Goal: Information Seeking & Learning: Check status

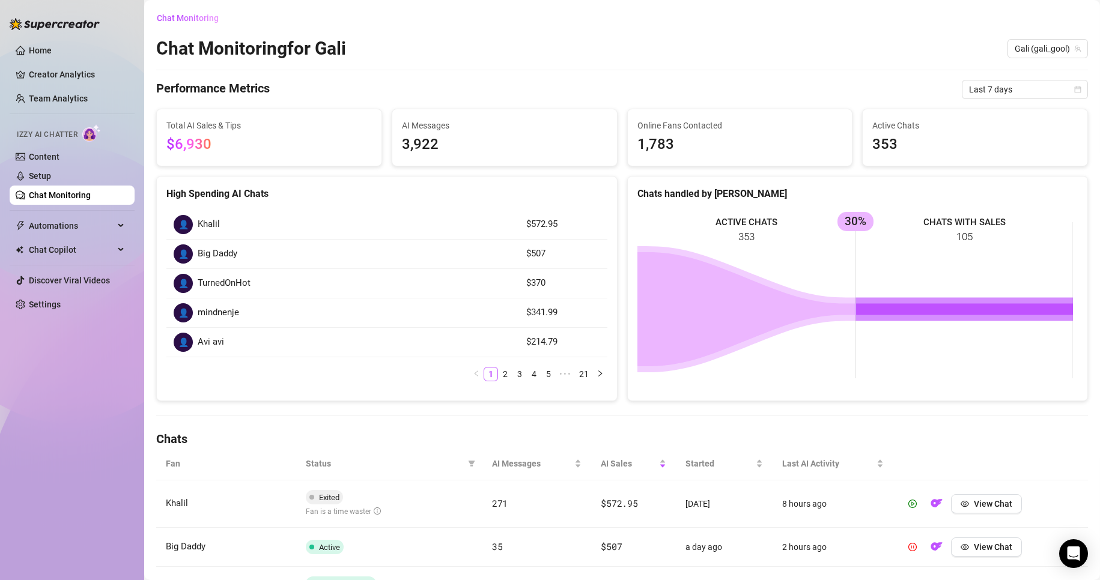
scroll to position [180, 0]
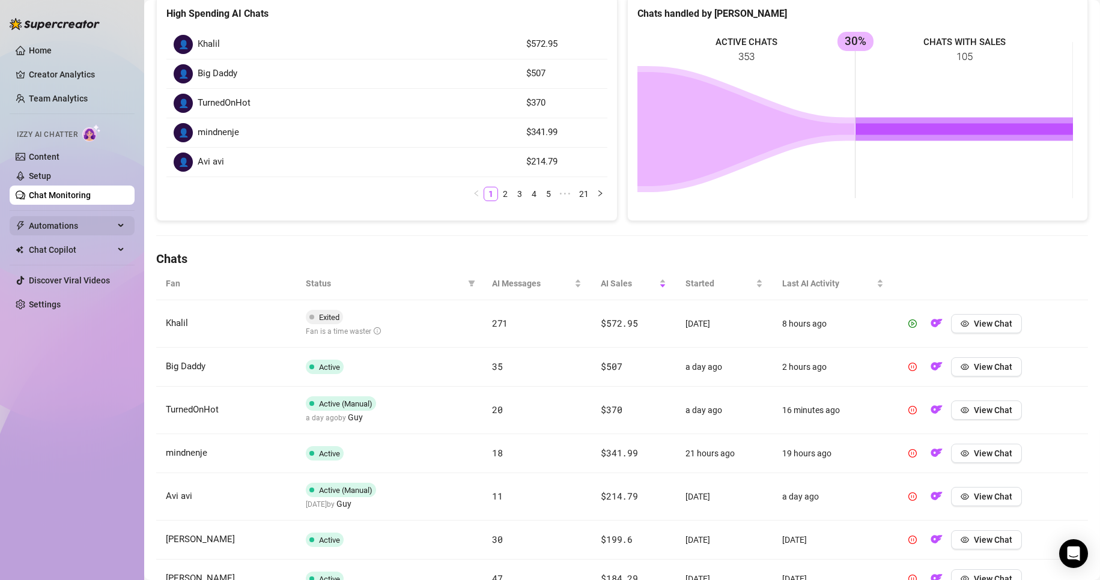
click at [60, 219] on span "Automations" at bounding box center [71, 225] width 85 height 19
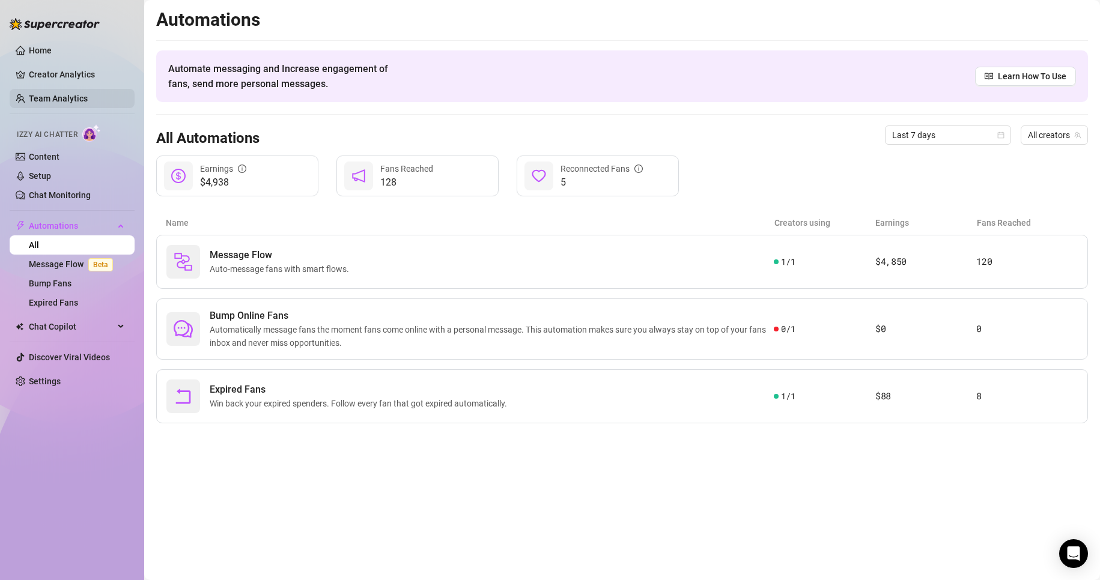
click at [82, 101] on link "Team Analytics" at bounding box center [58, 99] width 59 height 10
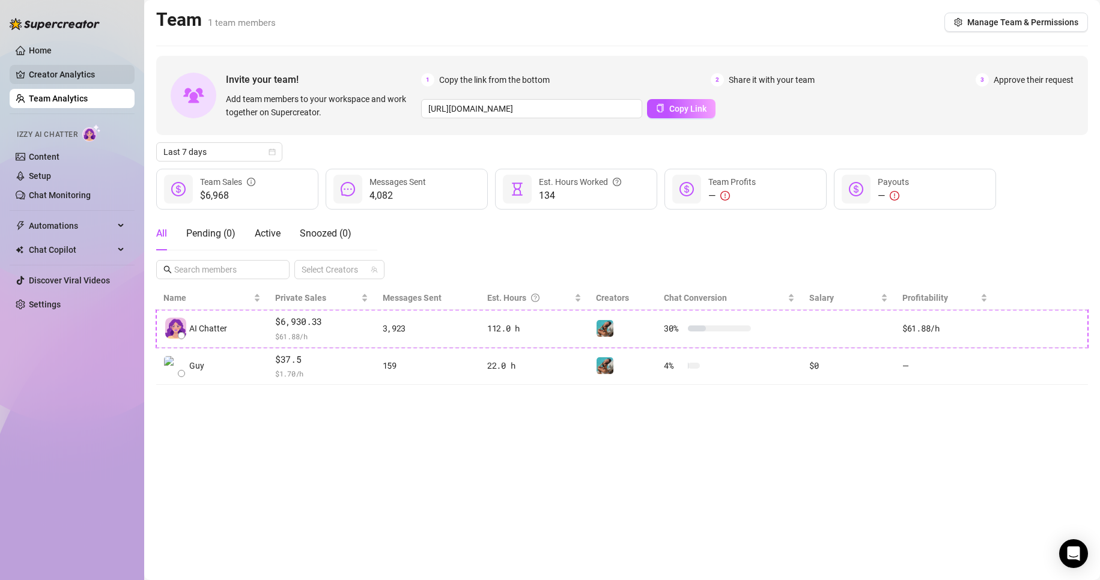
click at [61, 67] on link "Creator Analytics" at bounding box center [77, 74] width 96 height 19
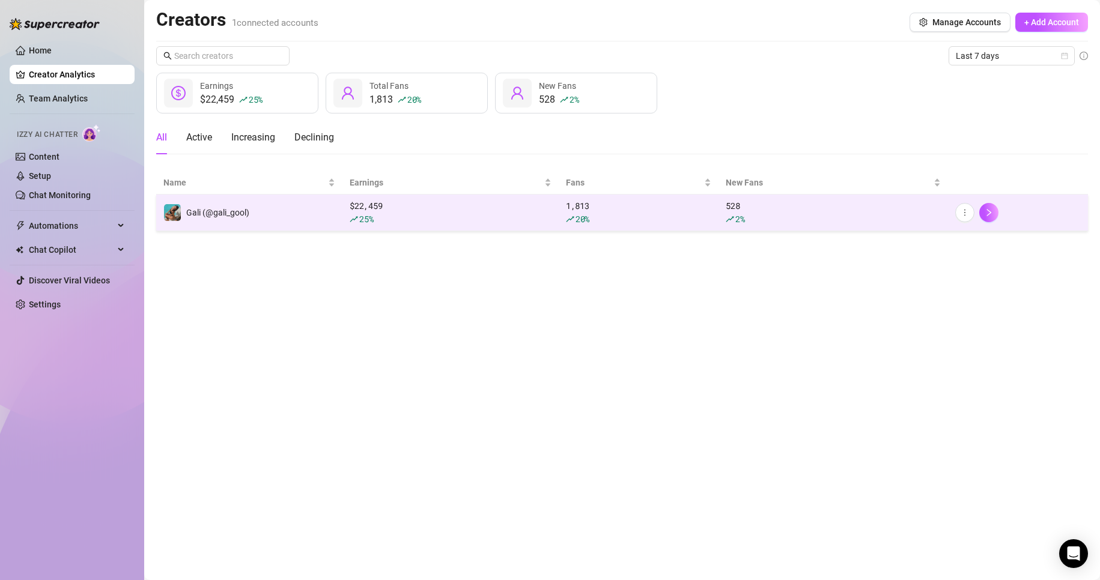
click at [634, 204] on div "1,813 20 %" at bounding box center [638, 212] width 145 height 26
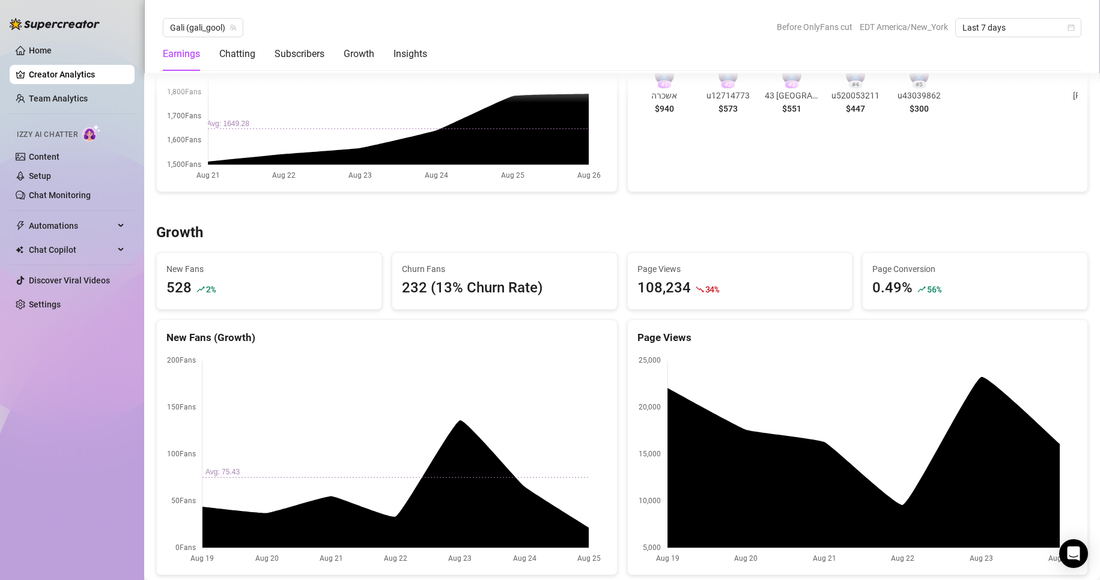
scroll to position [901, 0]
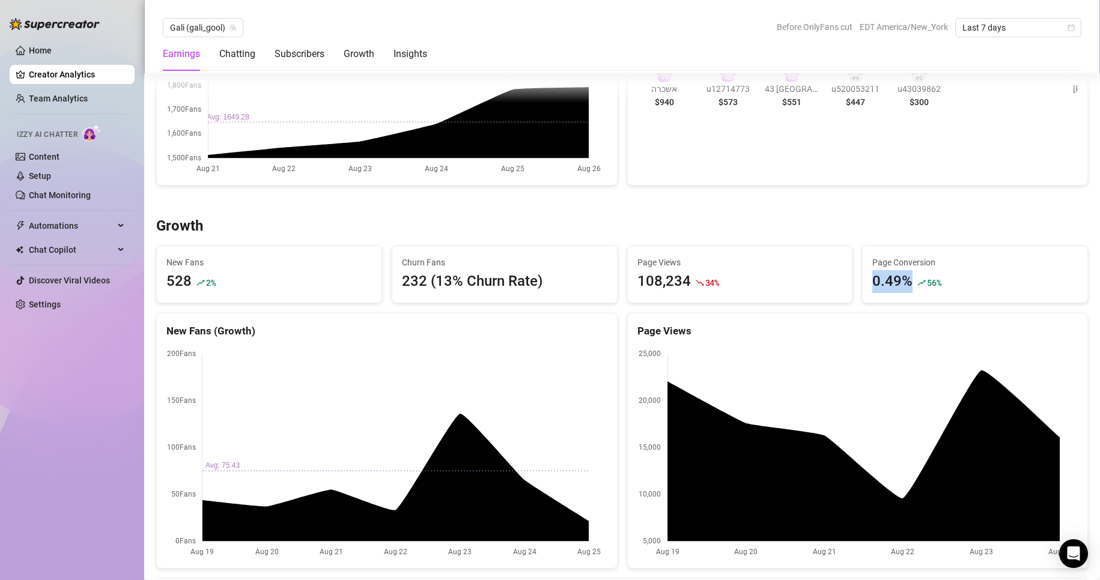
drag, startPoint x: 874, startPoint y: 285, endPoint x: 913, endPoint y: 267, distance: 42.8
click at [911, 281] on div "0.49% 56 %" at bounding box center [974, 281] width 205 height 23
click at [890, 221] on div "Growth" at bounding box center [622, 226] width 932 height 19
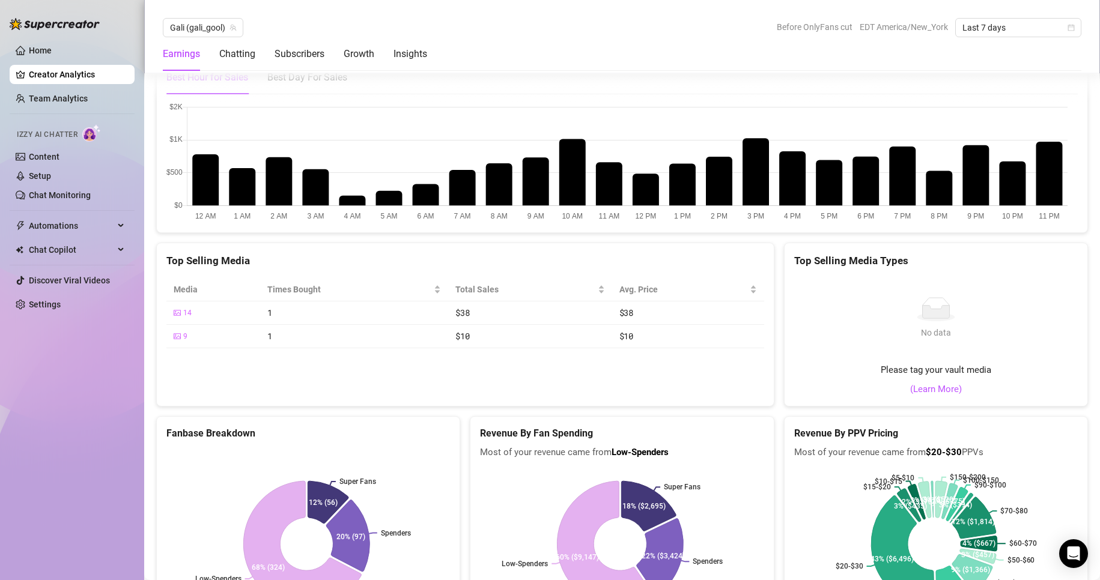
scroll to position [1983, 0]
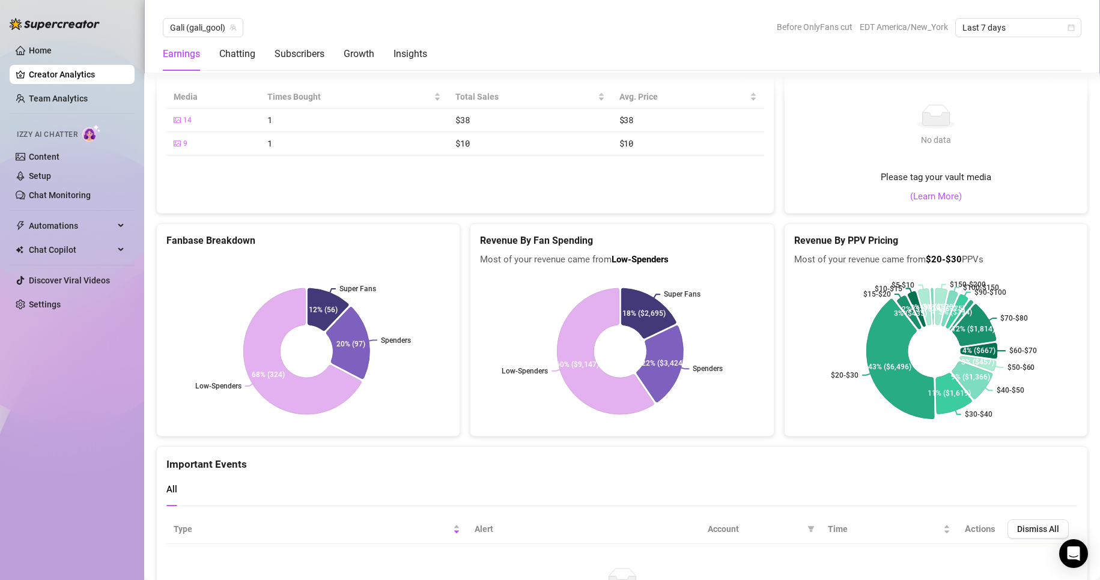
click at [892, 380] on icon at bounding box center [900, 359] width 68 height 120
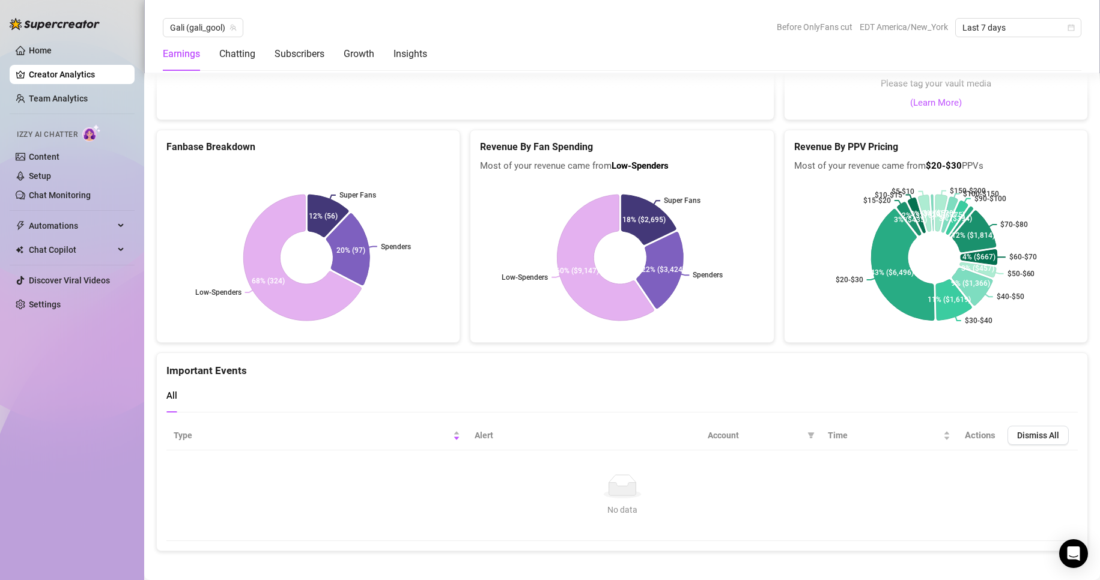
scroll to position [2084, 0]
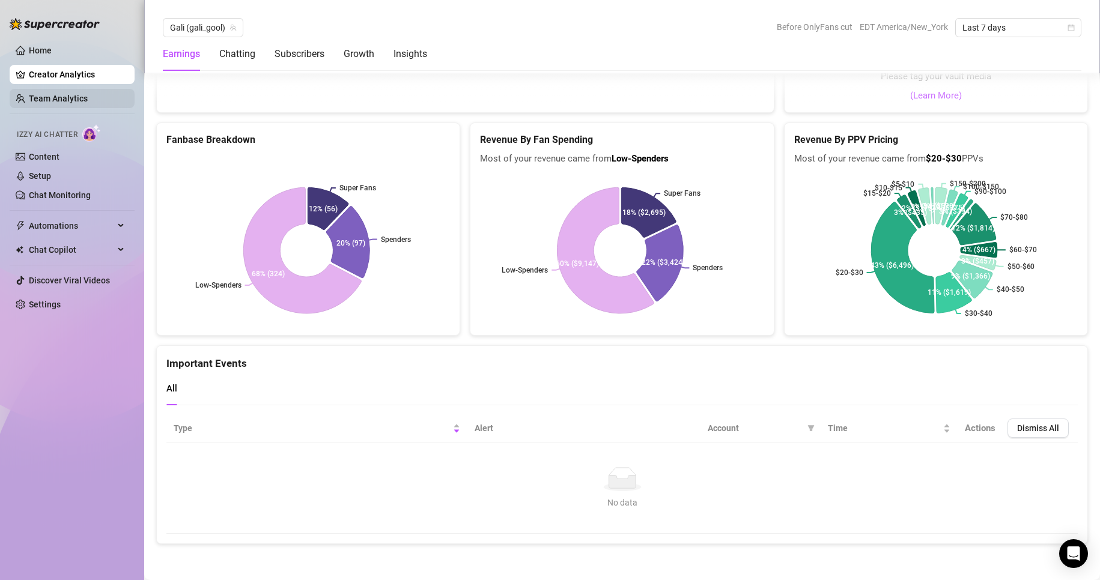
click at [73, 98] on link "Team Analytics" at bounding box center [58, 99] width 59 height 10
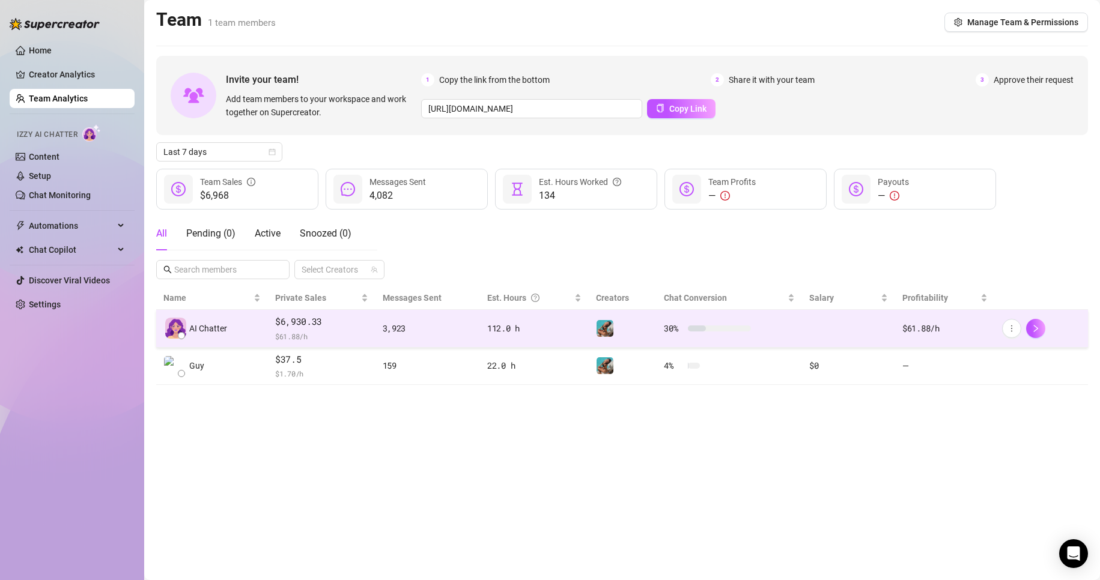
click at [438, 329] on div "3,923" at bounding box center [428, 328] width 90 height 13
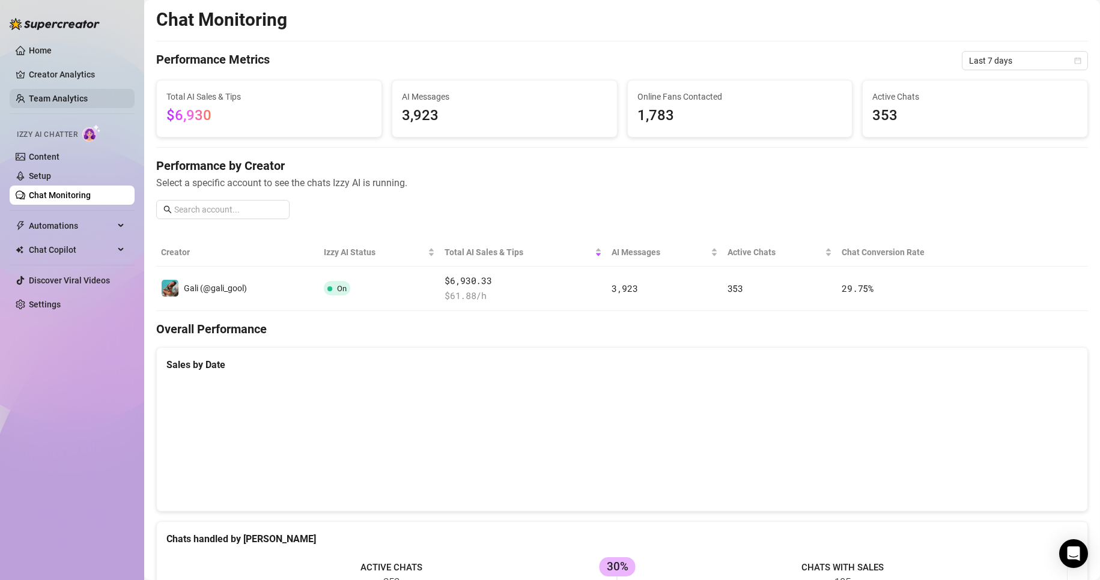
click at [76, 99] on link "Team Analytics" at bounding box center [58, 99] width 59 height 10
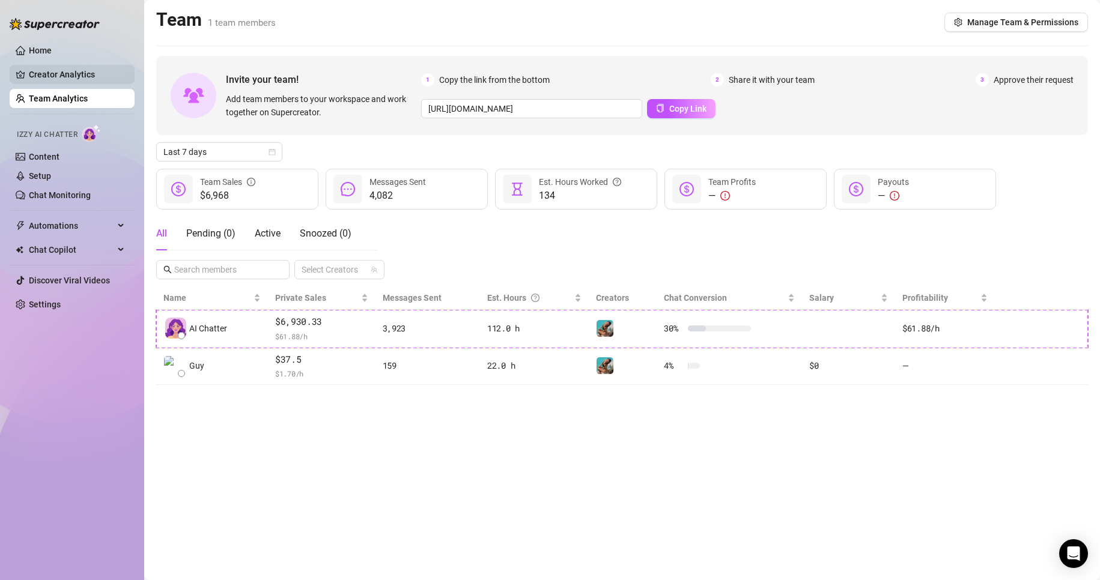
click at [38, 69] on link "Creator Analytics" at bounding box center [77, 74] width 96 height 19
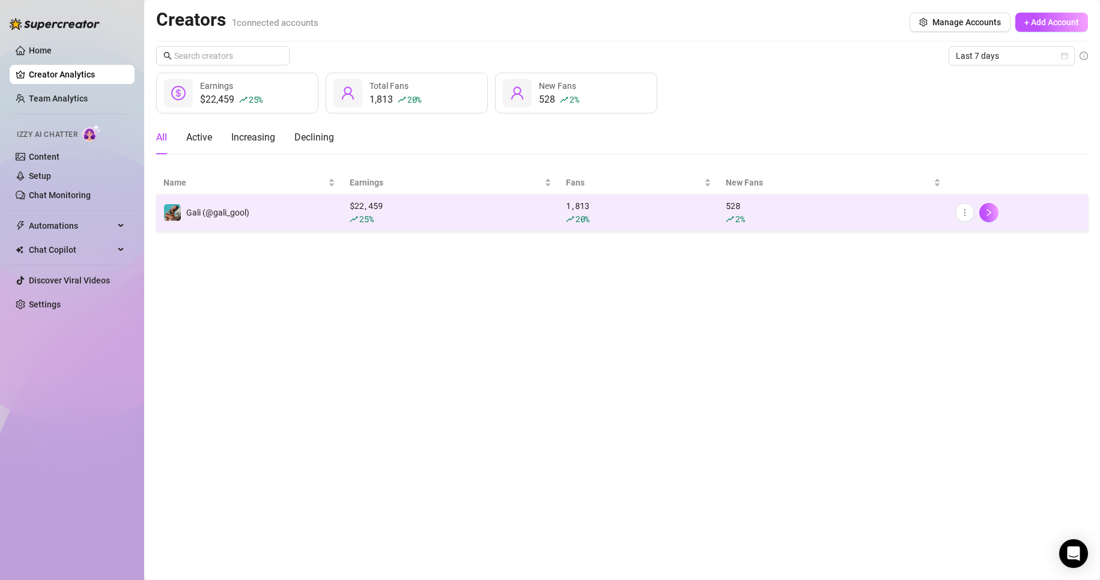
click at [292, 206] on td "Gali (@gali_gool)" at bounding box center [249, 213] width 186 height 37
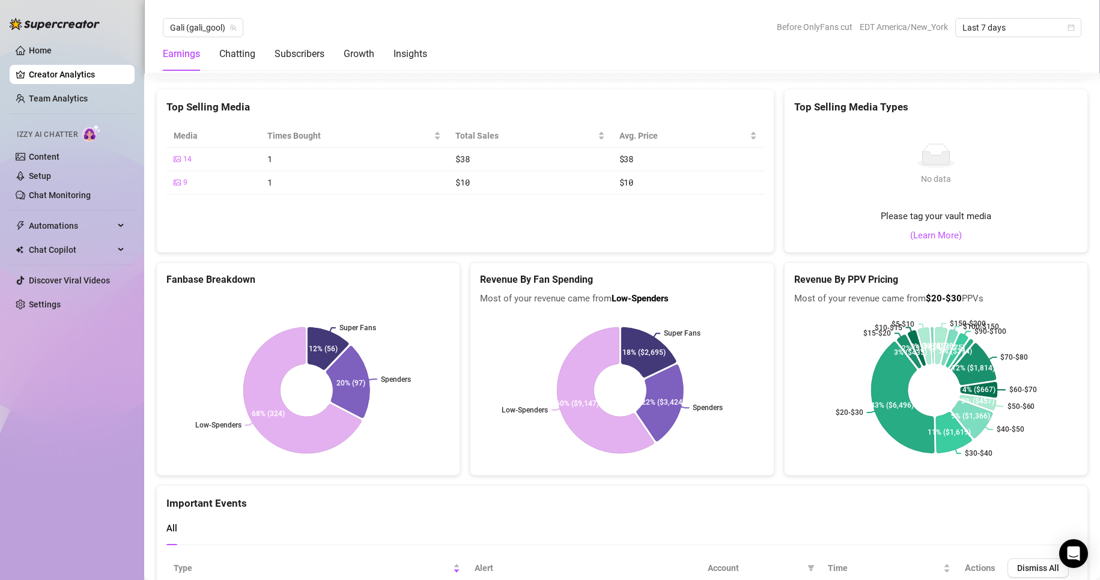
scroll to position [2084, 0]
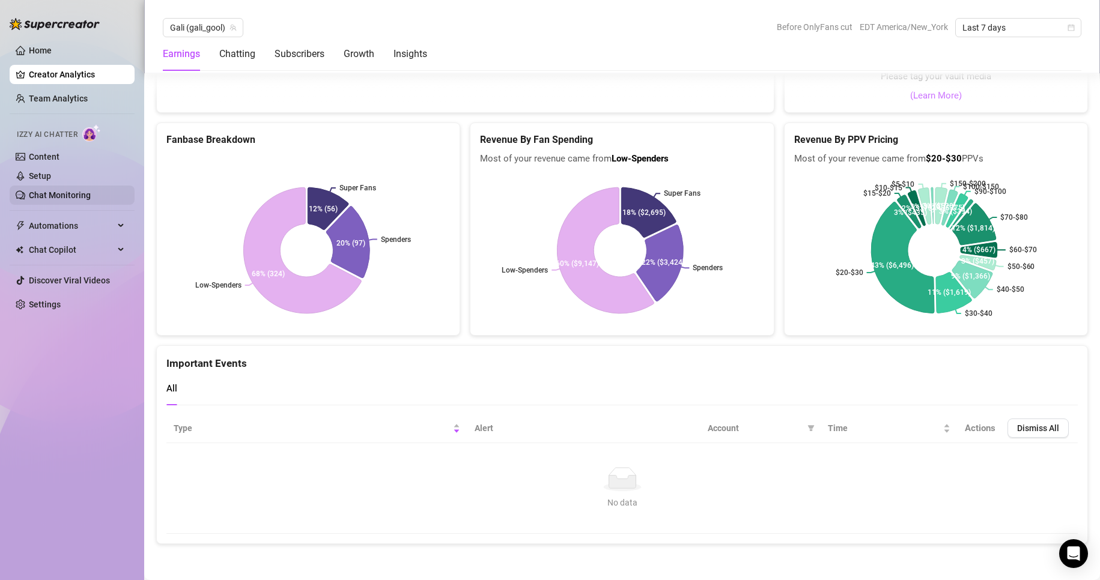
click at [29, 190] on link "Chat Monitoring" at bounding box center [60, 195] width 62 height 10
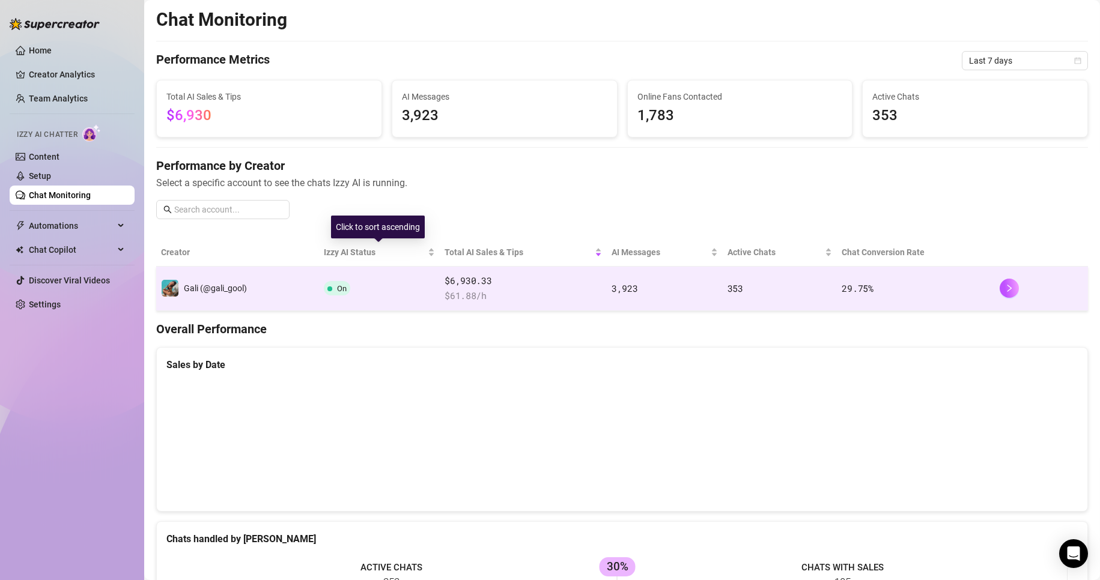
click at [421, 296] on td "On" at bounding box center [379, 289] width 121 height 44
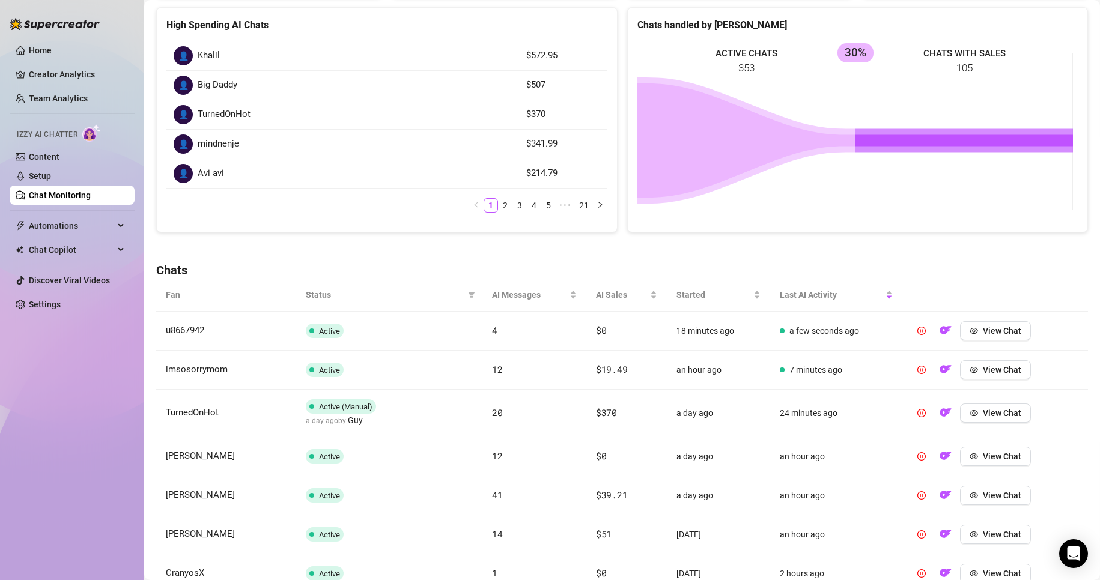
scroll to position [133, 0]
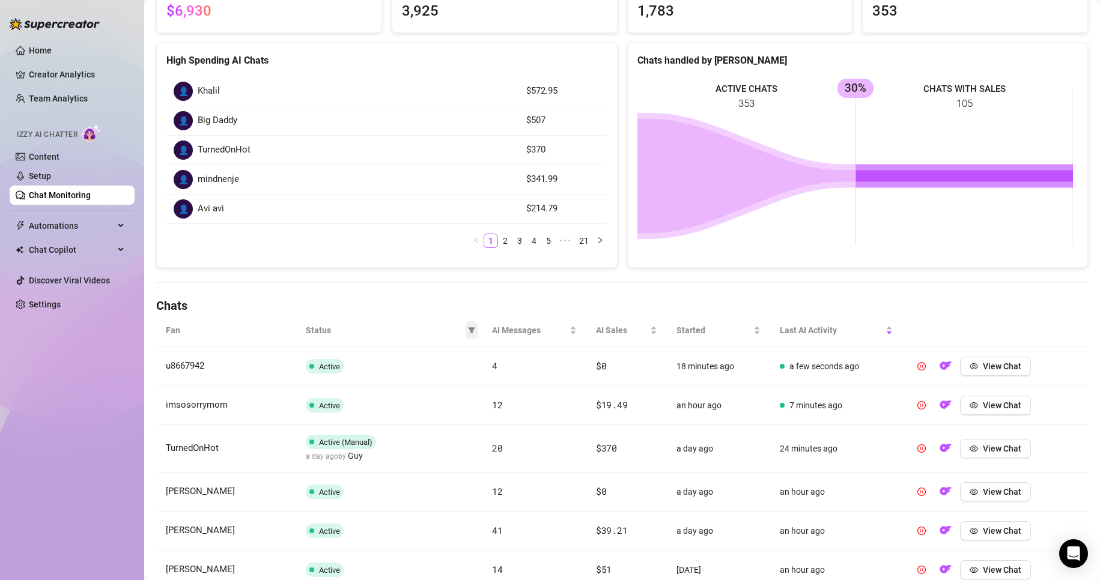
click at [468, 332] on icon "filter" at bounding box center [471, 330] width 7 height 7
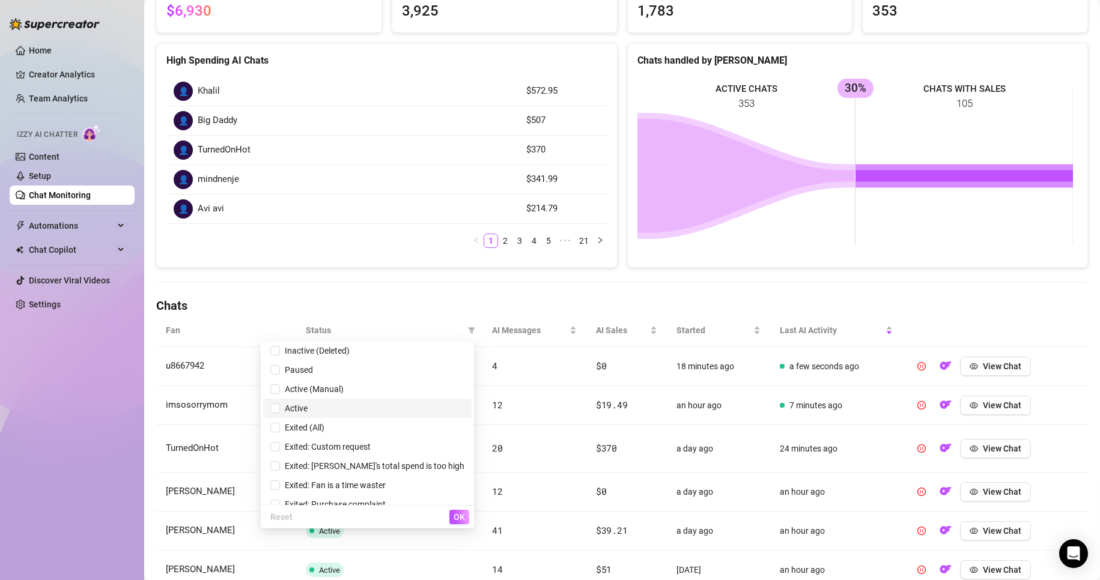
scroll to position [0, 0]
click at [391, 425] on span "Exited (All)" at bounding box center [367, 430] width 194 height 13
click at [467, 514] on button "OK" at bounding box center [459, 517] width 20 height 14
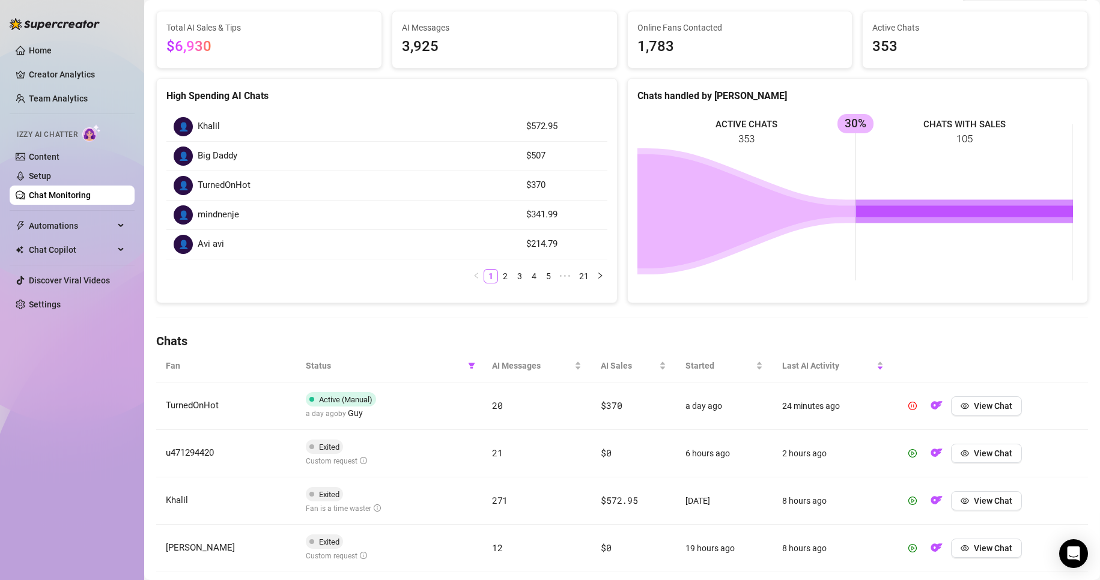
scroll to position [89, 0]
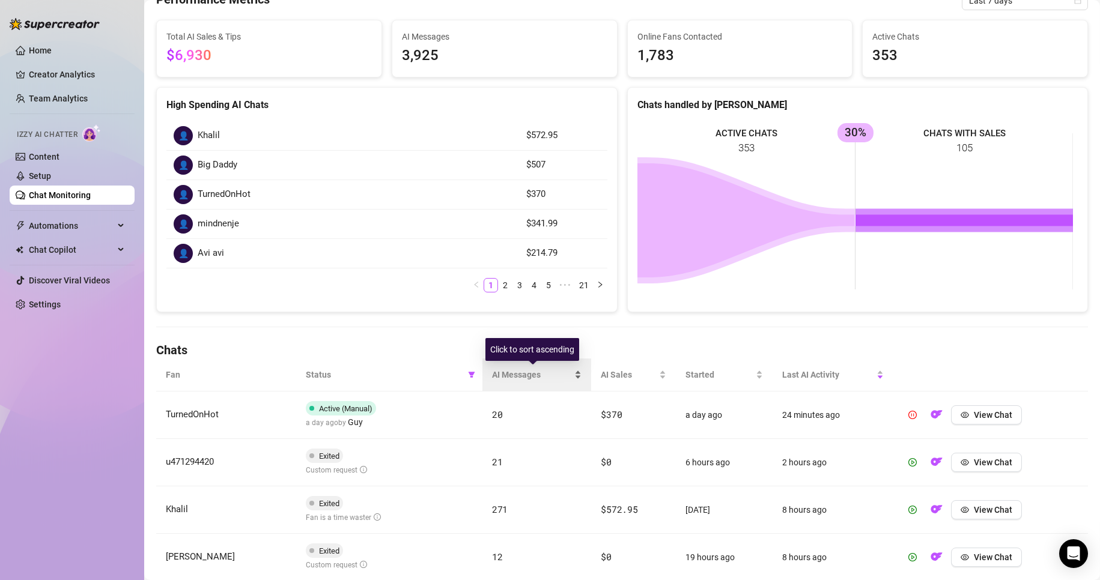
click at [579, 382] on div "AI Messages" at bounding box center [537, 374] width 90 height 13
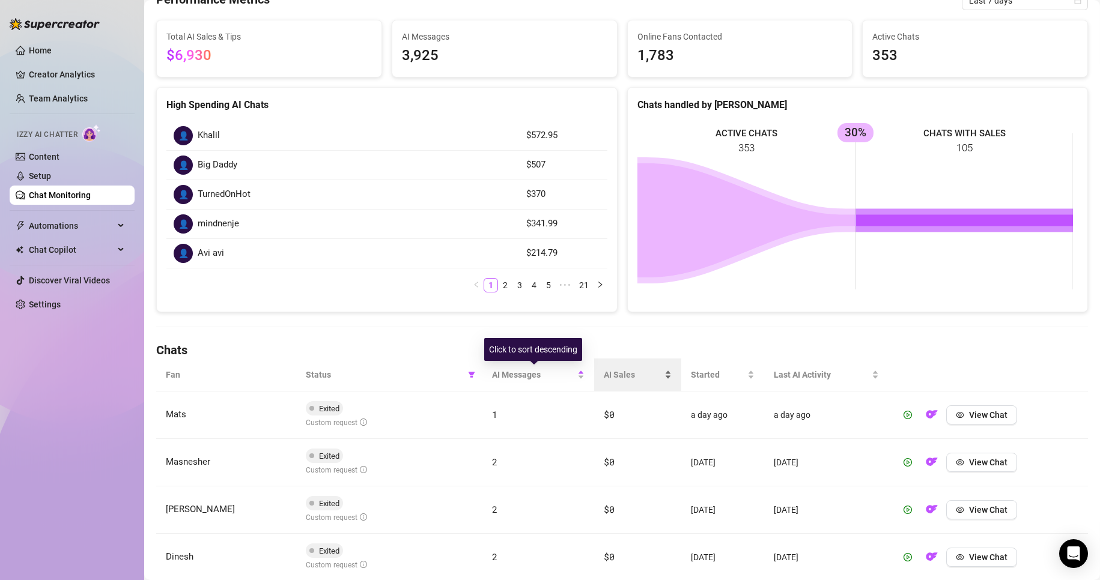
click at [615, 376] on span "AI Sales" at bounding box center [633, 374] width 58 height 13
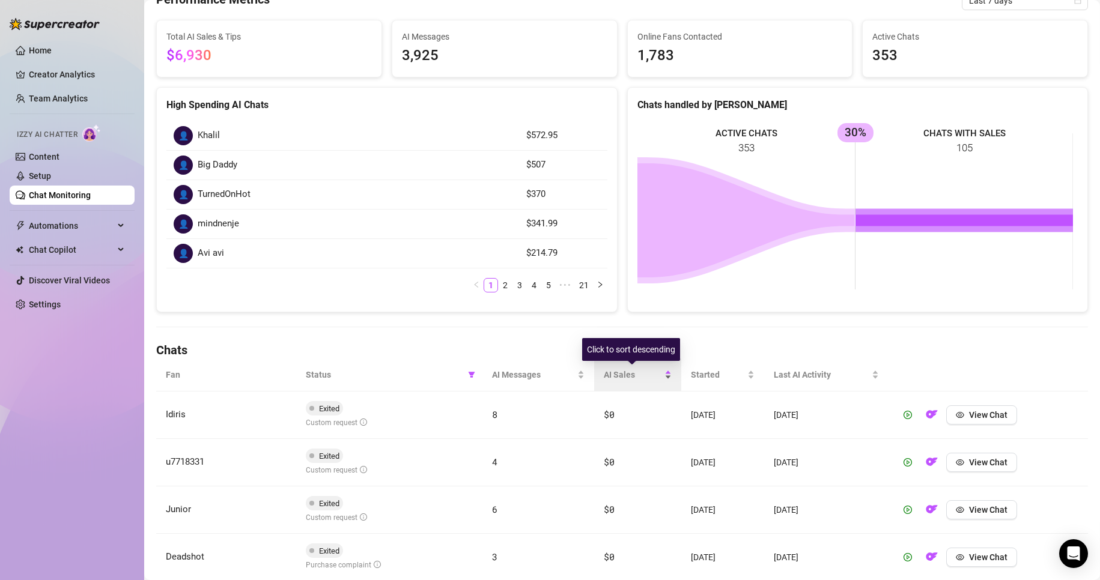
click at [671, 375] on div "AI Sales" at bounding box center [637, 374] width 67 height 13
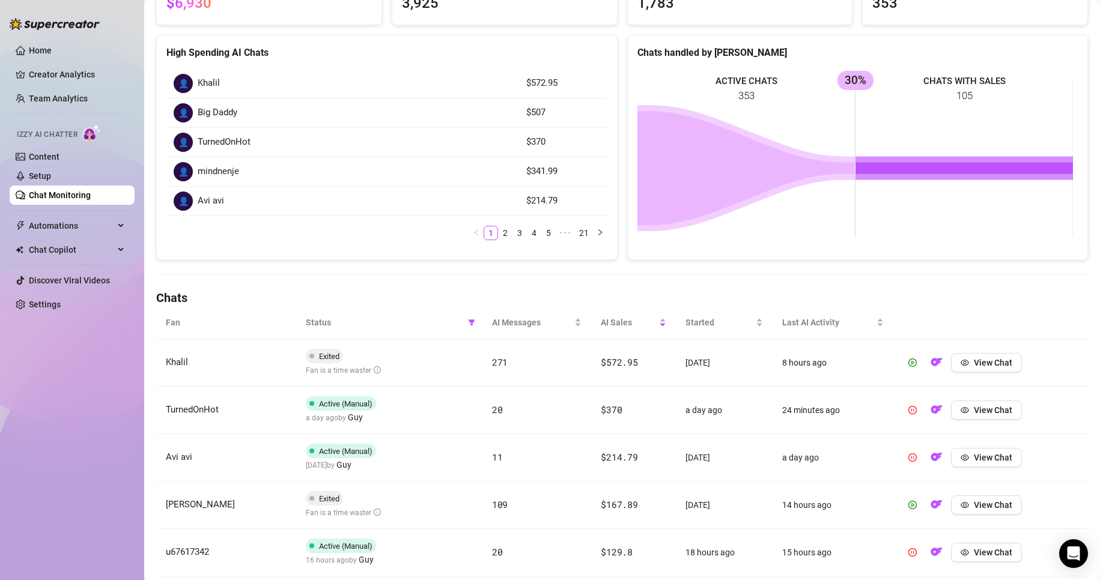
scroll to position [149, 0]
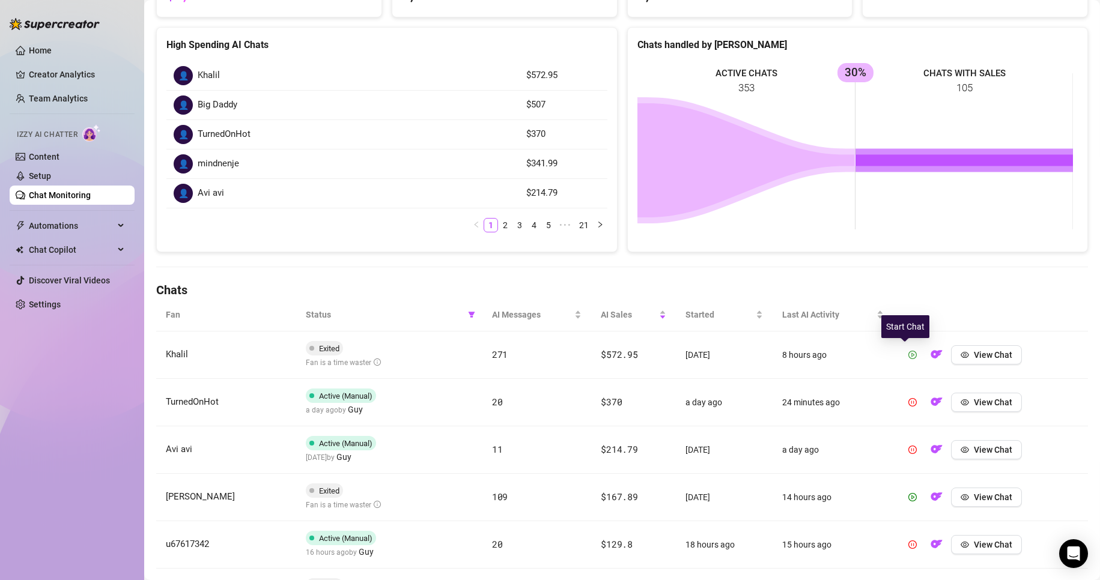
click at [908, 356] on icon "play-circle" at bounding box center [912, 355] width 8 height 8
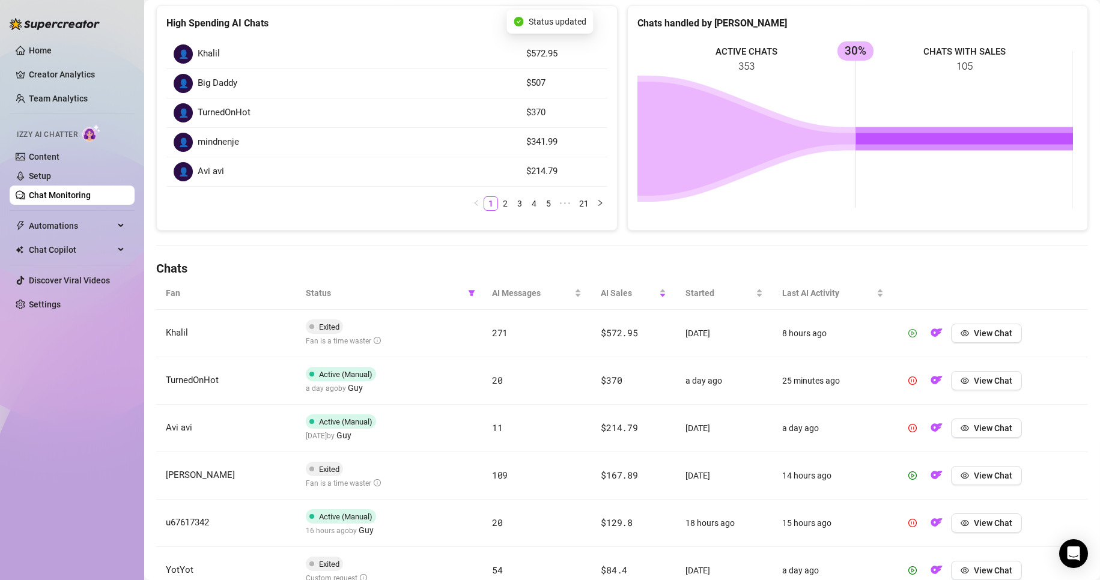
scroll to position [269, 0]
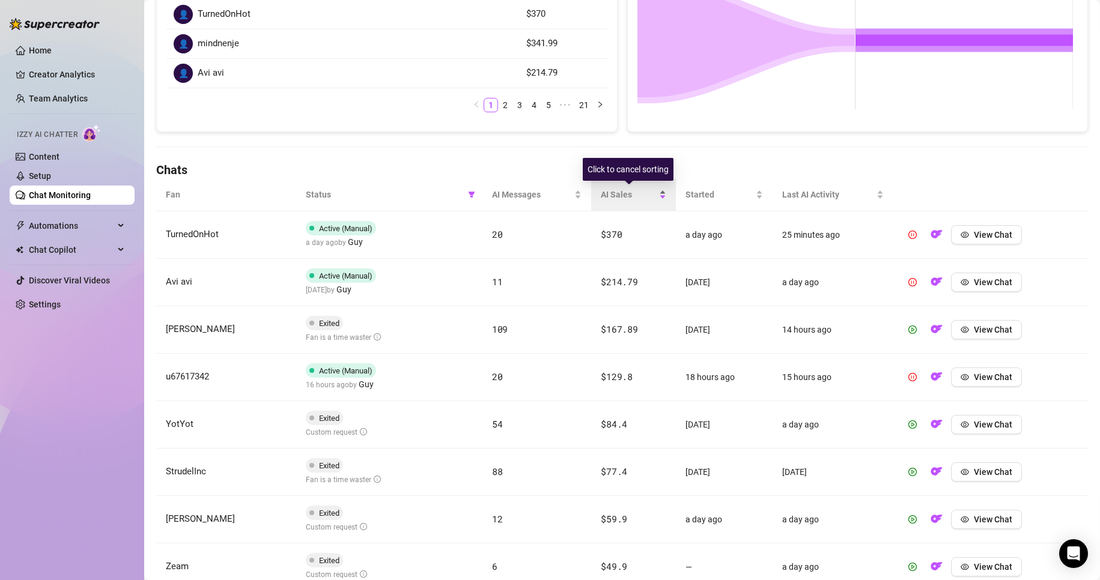
click at [660, 196] on div "AI Sales" at bounding box center [633, 194] width 65 height 13
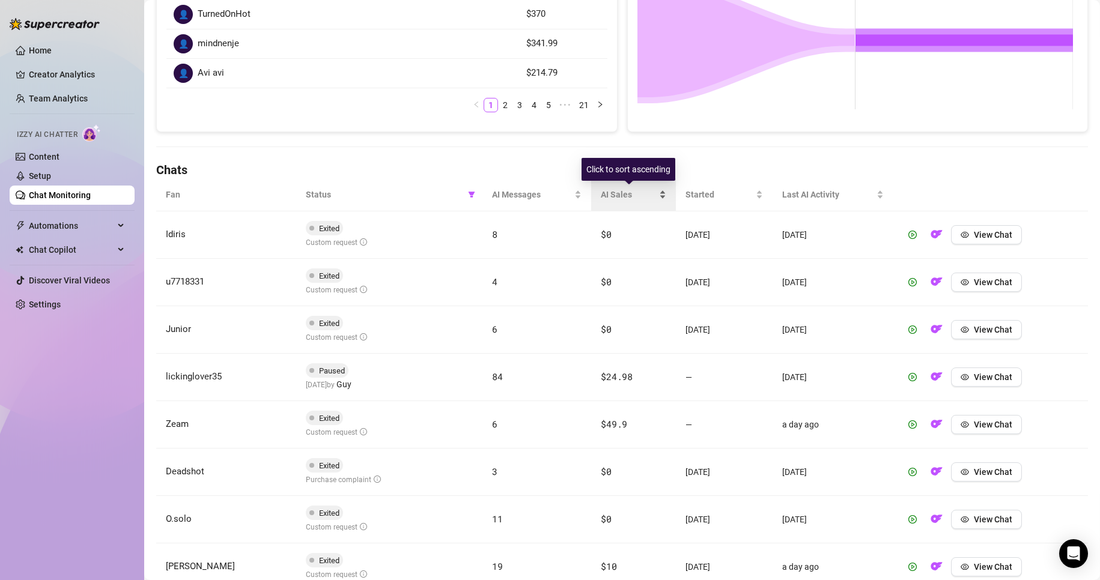
click at [660, 196] on div "AI Sales" at bounding box center [633, 194] width 65 height 13
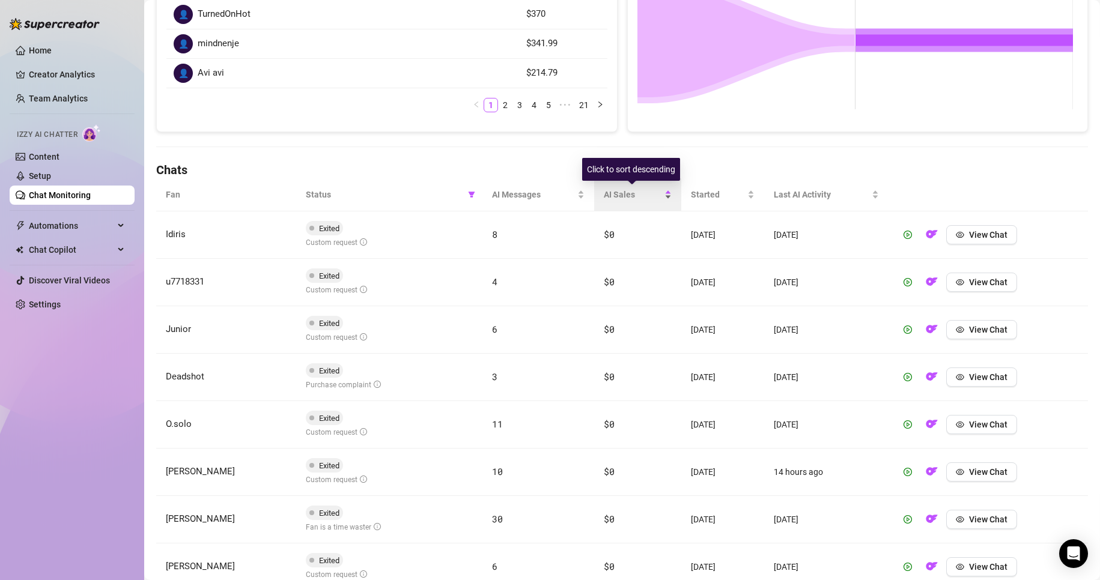
click at [660, 196] on div "AI Sales" at bounding box center [637, 194] width 67 height 13
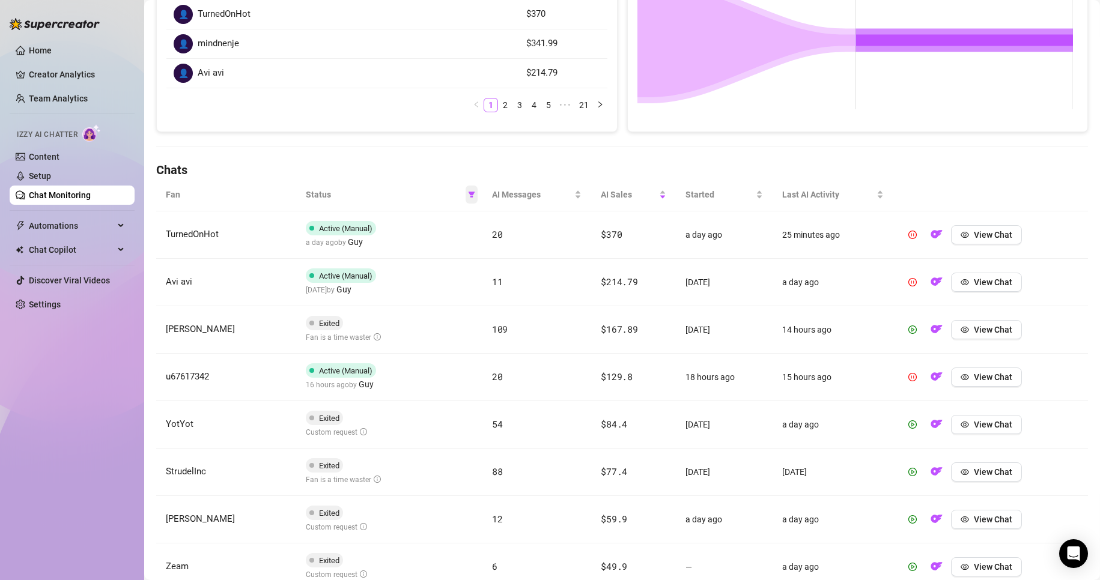
click at [469, 196] on icon "filter" at bounding box center [471, 195] width 7 height 6
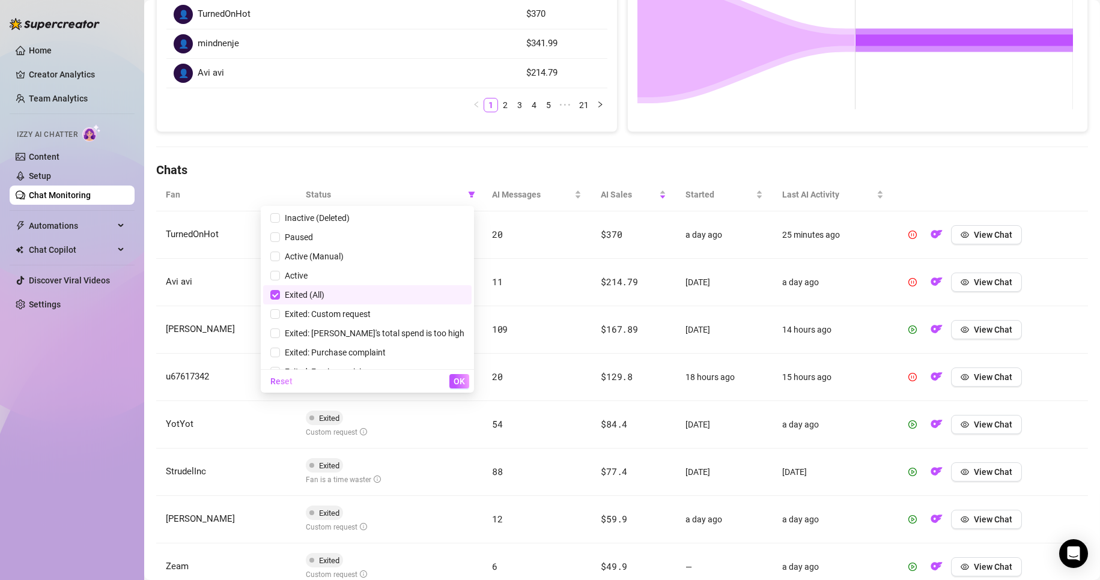
click at [324, 294] on span "Exited (All)" at bounding box center [302, 295] width 44 height 10
click at [458, 388] on button "OK" at bounding box center [459, 381] width 20 height 14
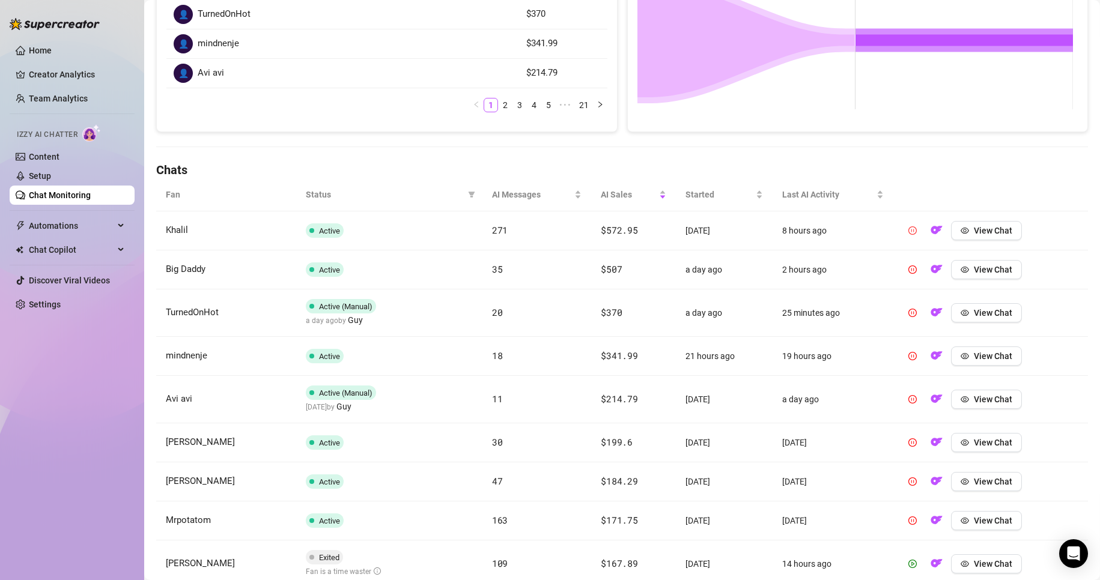
click at [908, 230] on icon "pause-circle" at bounding box center [912, 231] width 8 height 8
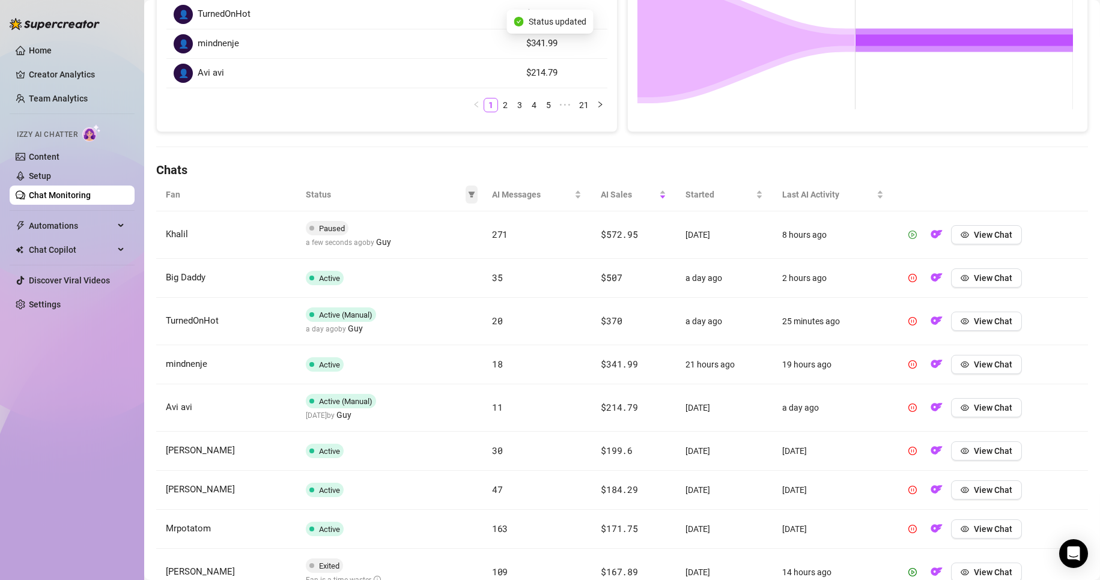
click at [468, 192] on icon "filter" at bounding box center [471, 195] width 7 height 6
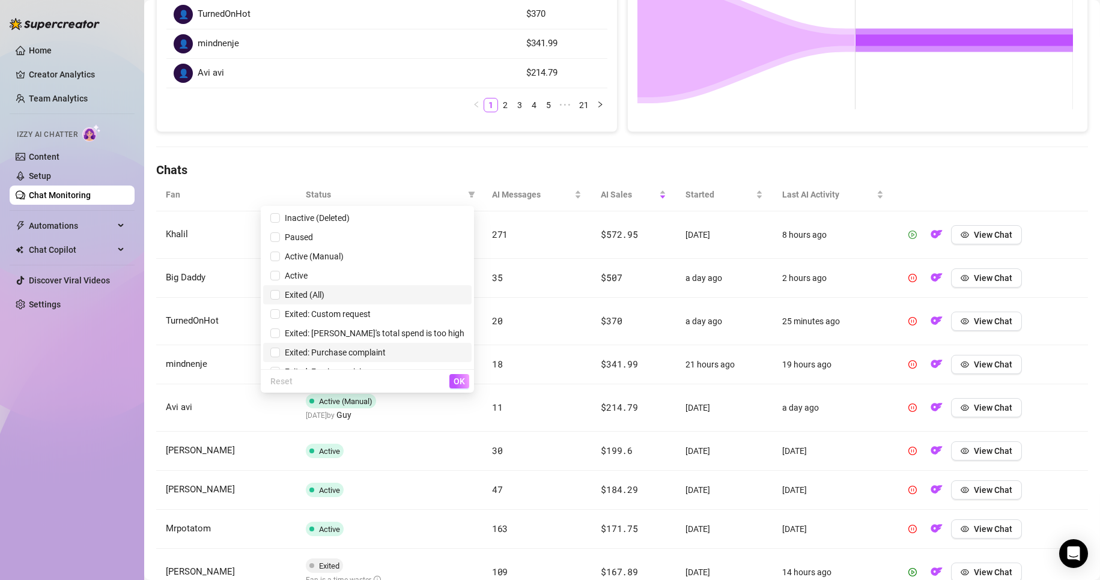
drag, startPoint x: 383, startPoint y: 293, endPoint x: 449, endPoint y: 347, distance: 85.9
click at [383, 293] on span "Exited (All)" at bounding box center [367, 294] width 194 height 13
click at [449, 376] on button "OK" at bounding box center [459, 381] width 20 height 14
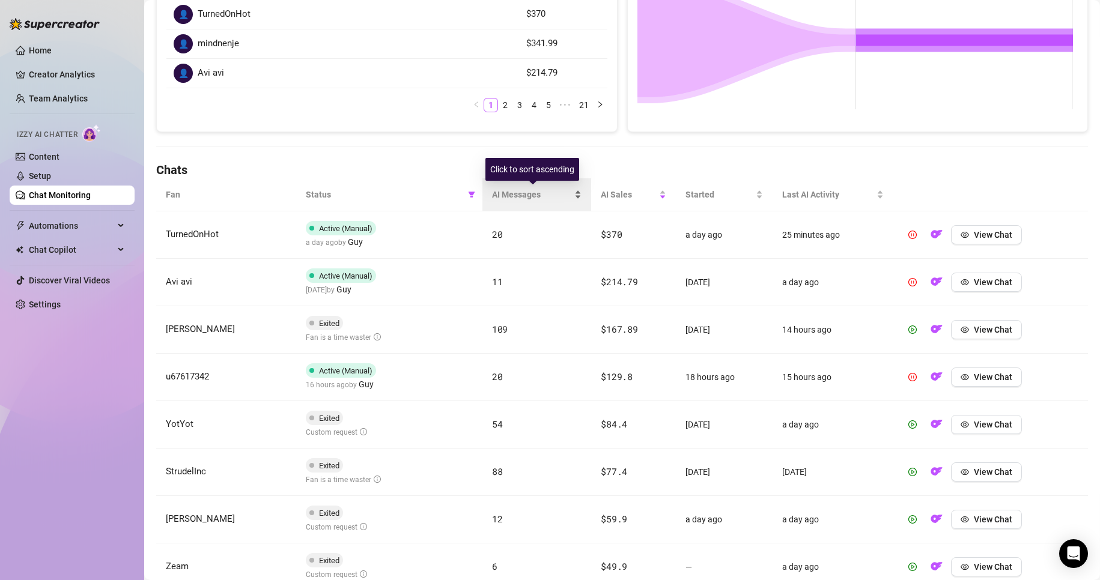
click at [565, 199] on span "AI Messages" at bounding box center [532, 194] width 81 height 13
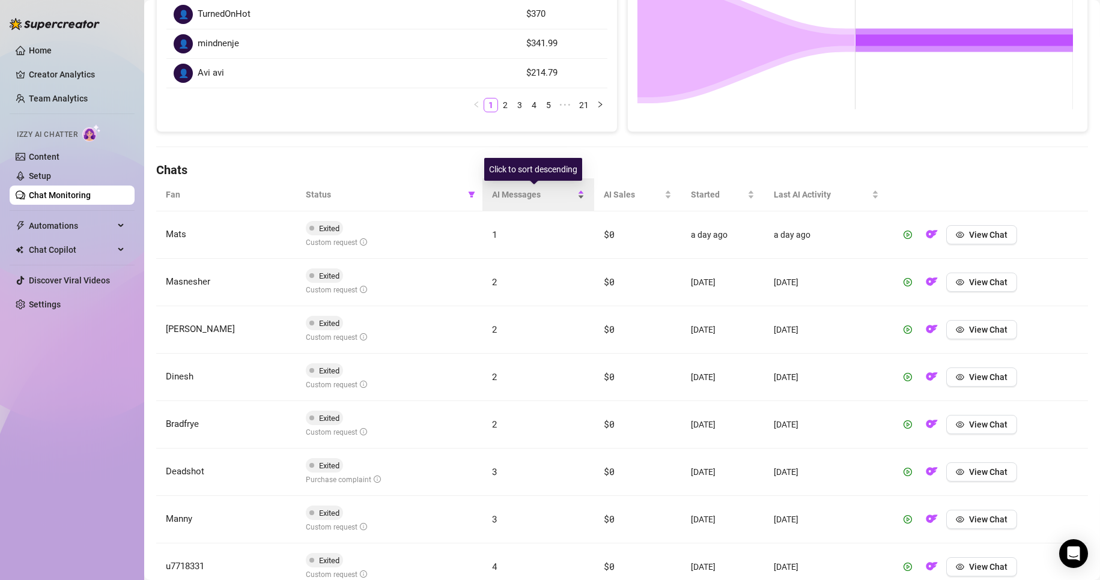
click at [574, 199] on div "AI Messages" at bounding box center [538, 194] width 93 height 13
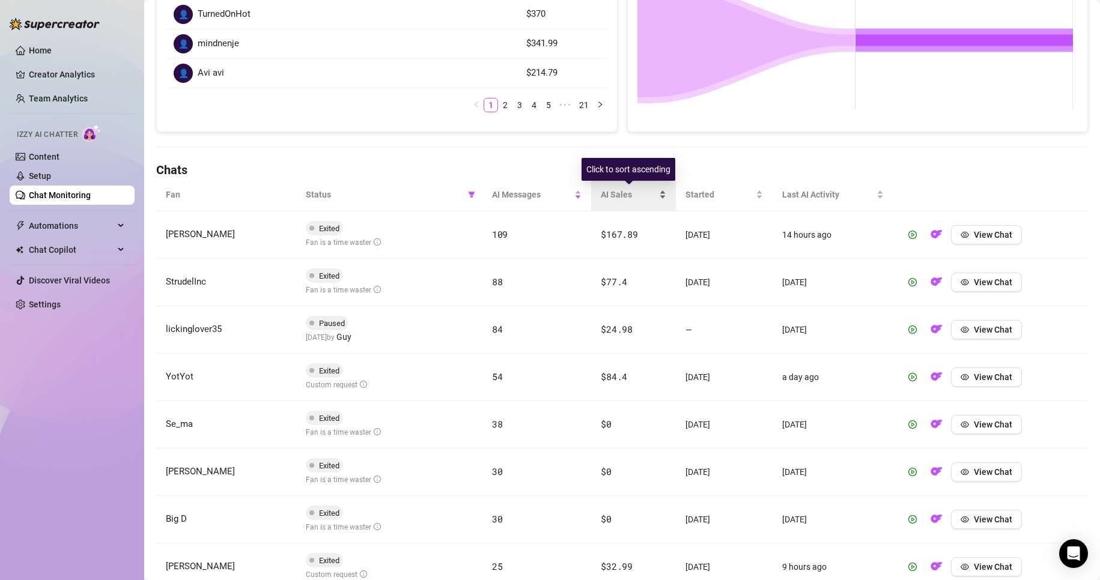
click at [652, 196] on div "AI Sales" at bounding box center [633, 194] width 65 height 13
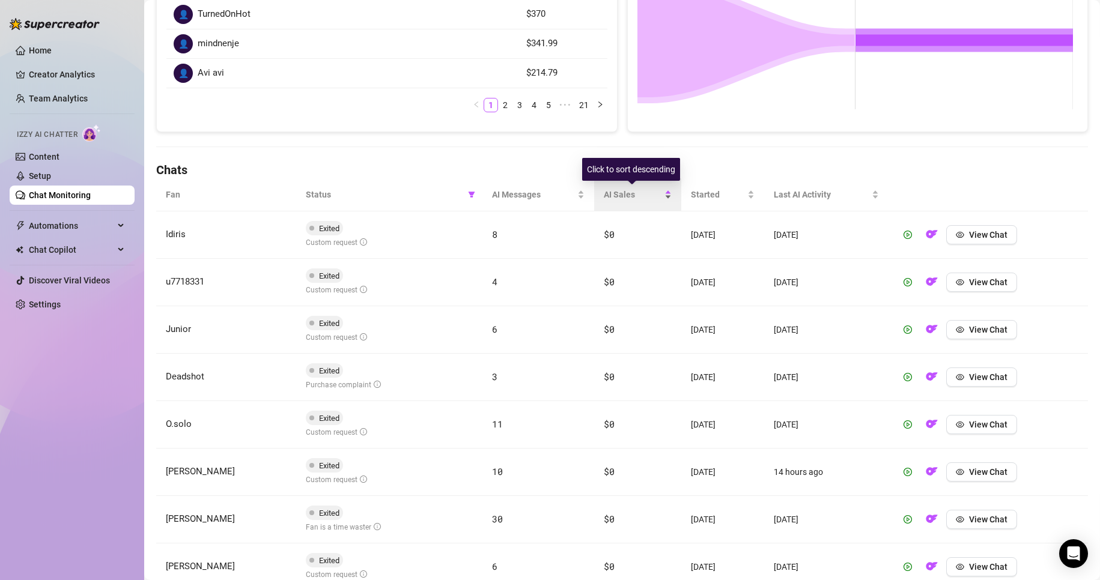
click at [653, 196] on span "AI Sales" at bounding box center [633, 194] width 58 height 13
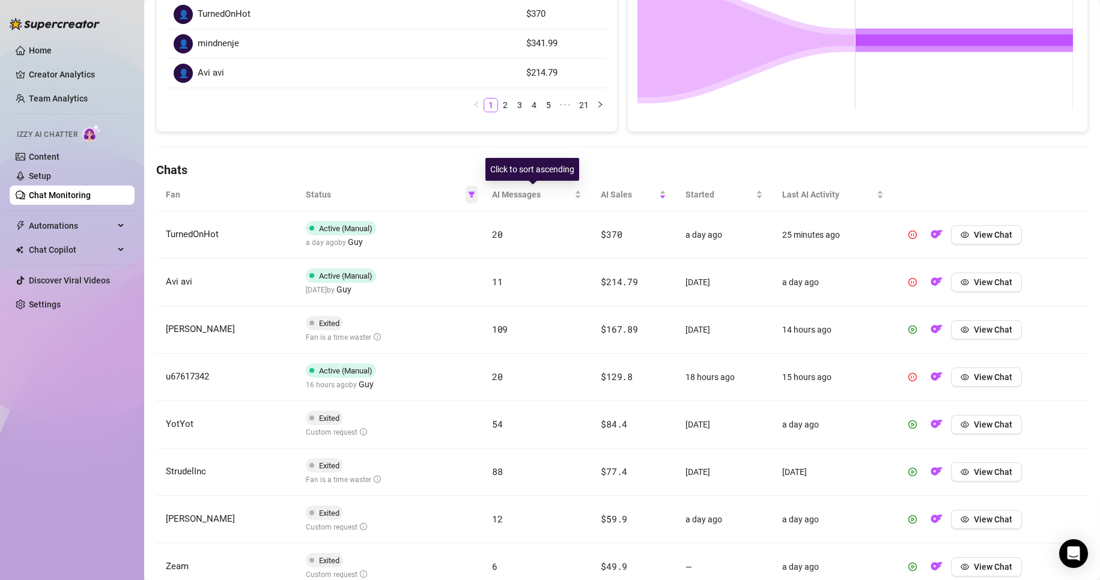
click at [470, 197] on icon "filter" at bounding box center [471, 194] width 7 height 7
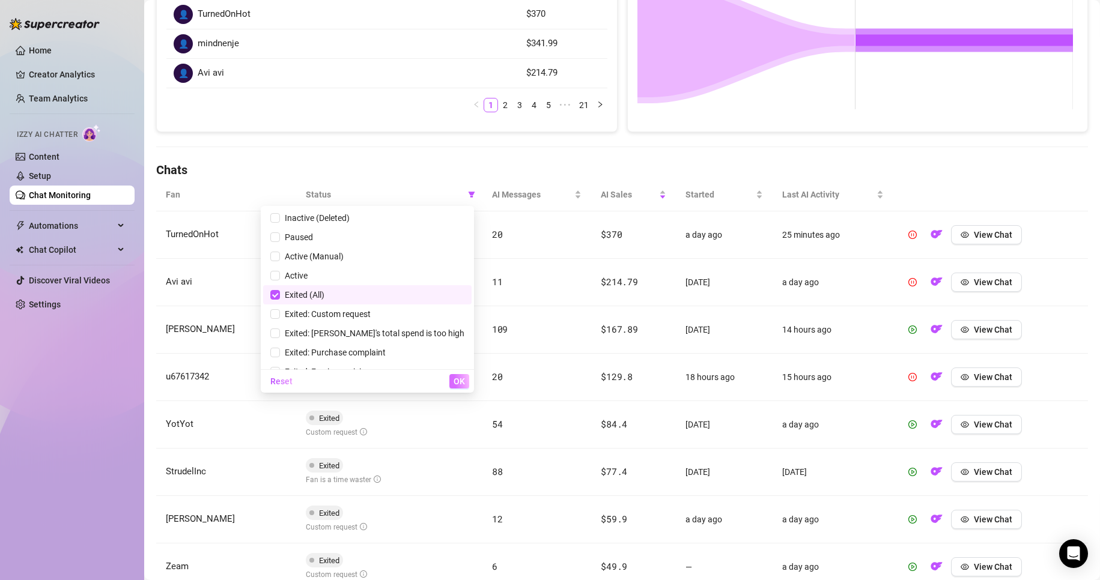
click at [458, 380] on span "OK" at bounding box center [459, 382] width 11 height 10
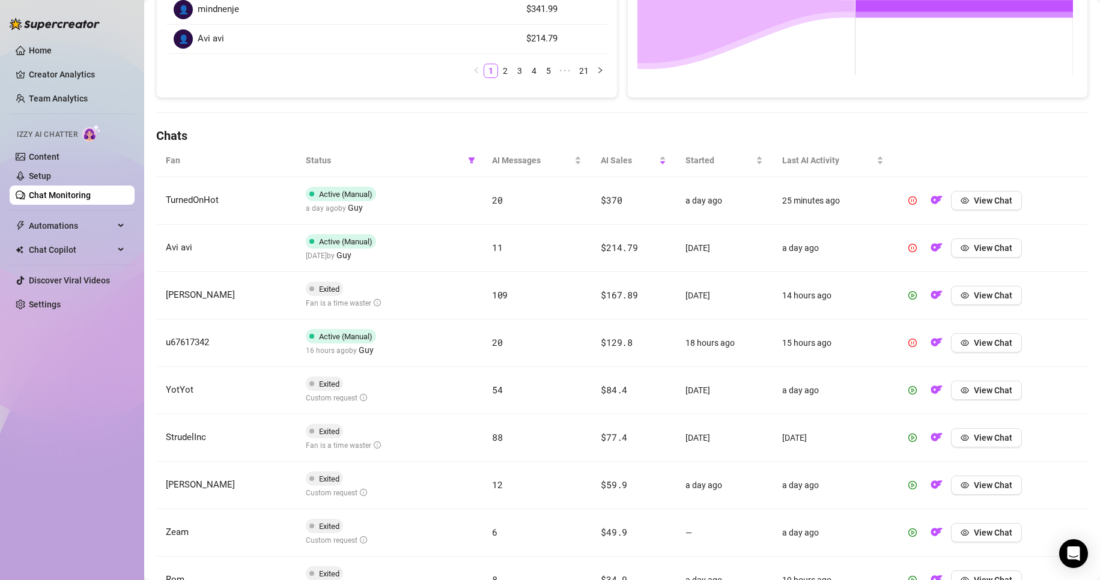
scroll to position [306, 0]
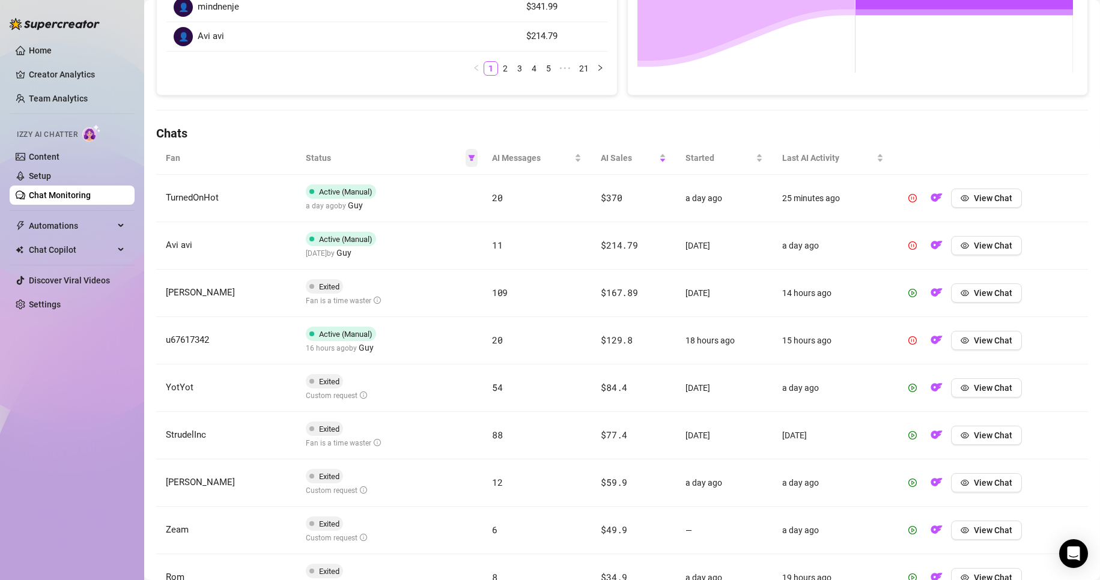
click at [468, 159] on icon "filter" at bounding box center [471, 158] width 7 height 6
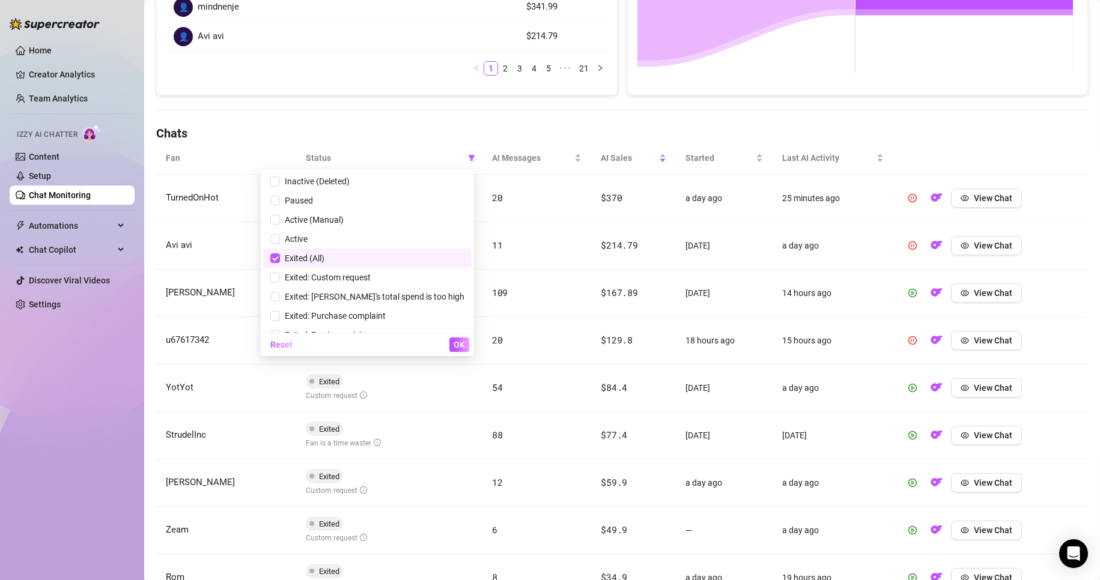
click at [386, 261] on span "Exited (All)" at bounding box center [367, 258] width 194 height 13
checkbox input "true"
click at [455, 347] on span "OK" at bounding box center [459, 345] width 11 height 10
